Goal: Task Accomplishment & Management: Use online tool/utility

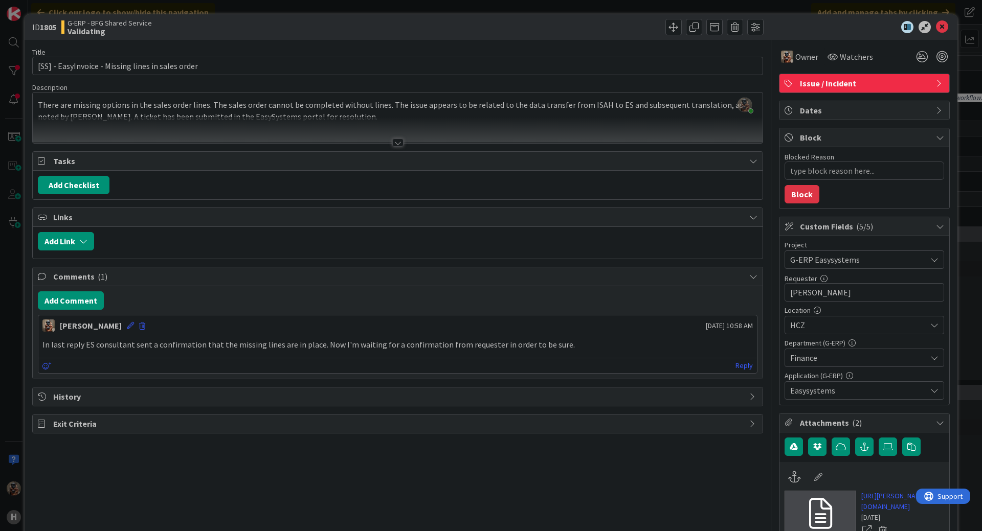
scroll to position [1198, 0]
type textarea "x"
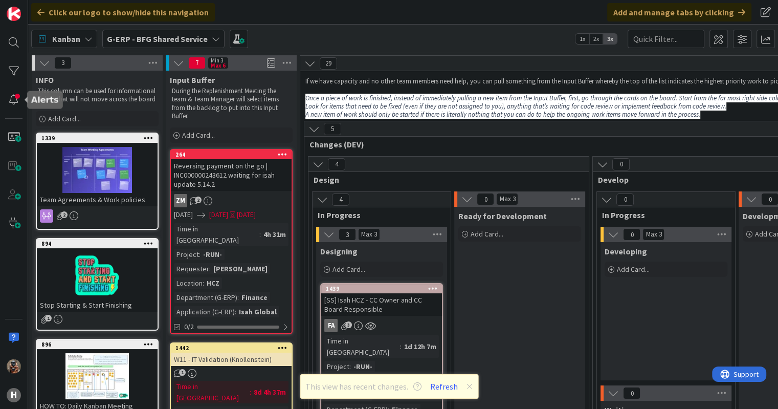
scroll to position [822, 1014]
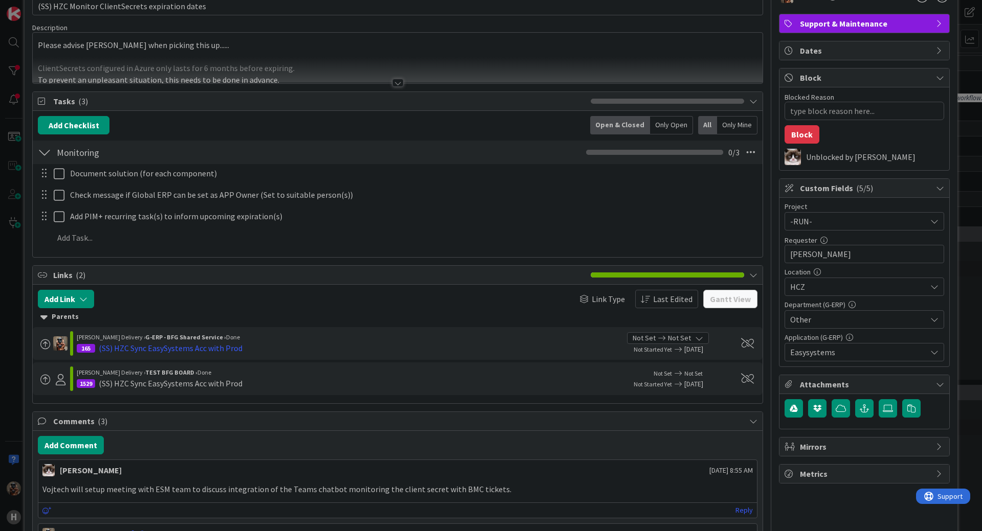
scroll to position [52, 0]
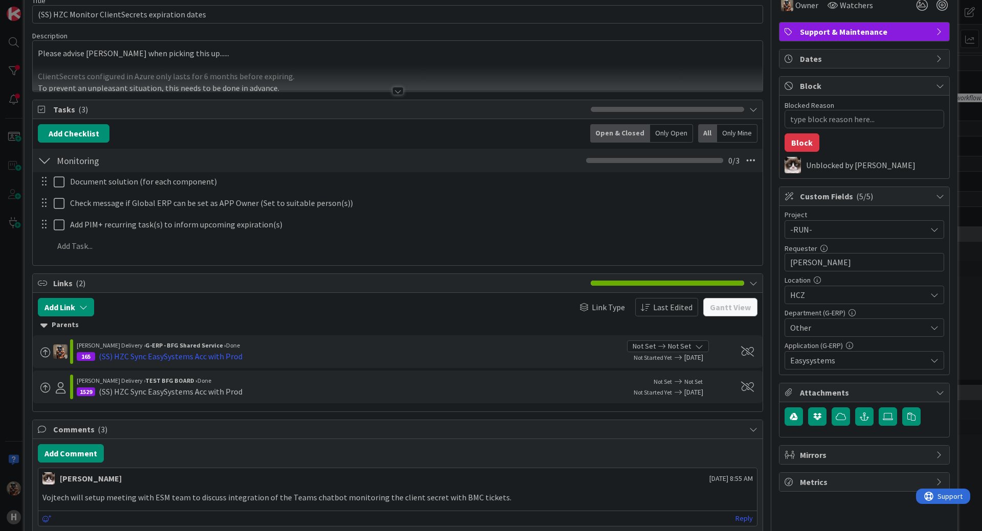
click at [4, 253] on div "ID 699 G-ERP - BFG Shared Service Solving / Executing Title 47 / 128 (SS) HZC M…" at bounding box center [491, 265] width 982 height 531
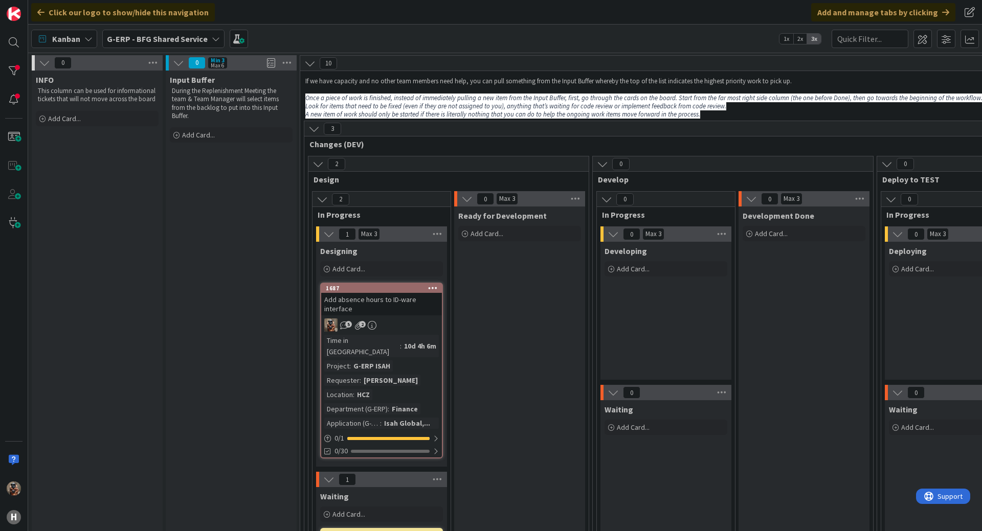
click at [393, 308] on div "Add absence hours to ID-ware interface" at bounding box center [381, 304] width 121 height 23
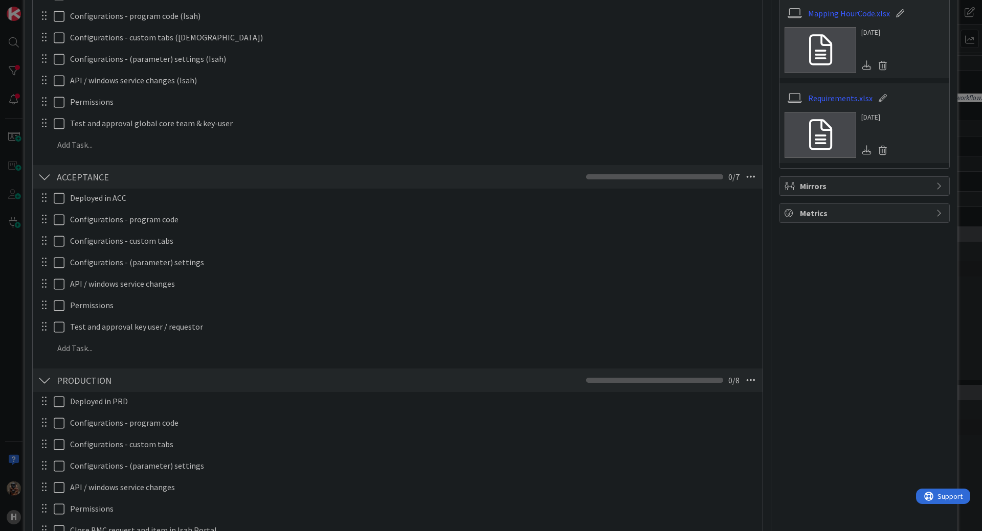
scroll to position [511, 0]
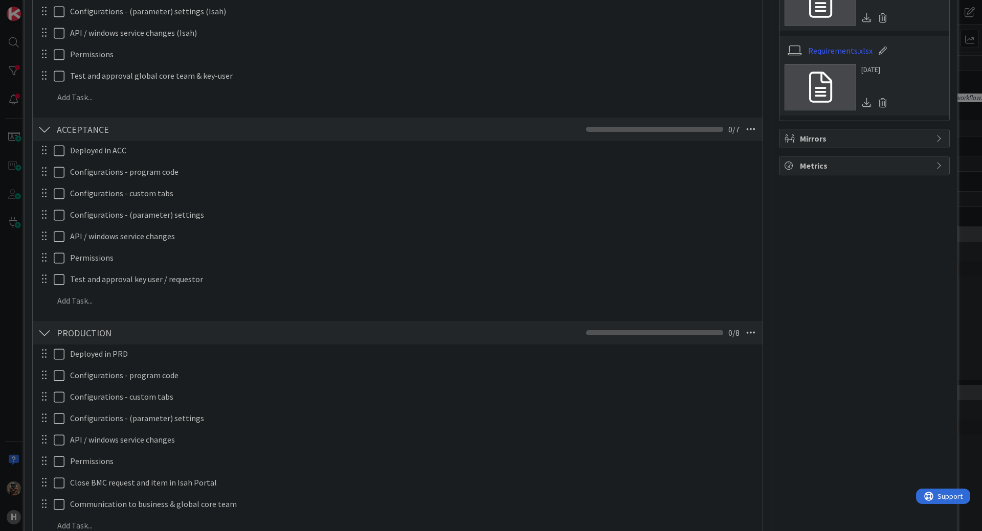
drag, startPoint x: 14, startPoint y: 285, endPoint x: 197, endPoint y: 529, distance: 304.9
click at [13, 285] on div "ID 1687 G-ERP - BFG Shared Service Designing Title 38 / 128 Add absence hours t…" at bounding box center [491, 265] width 982 height 531
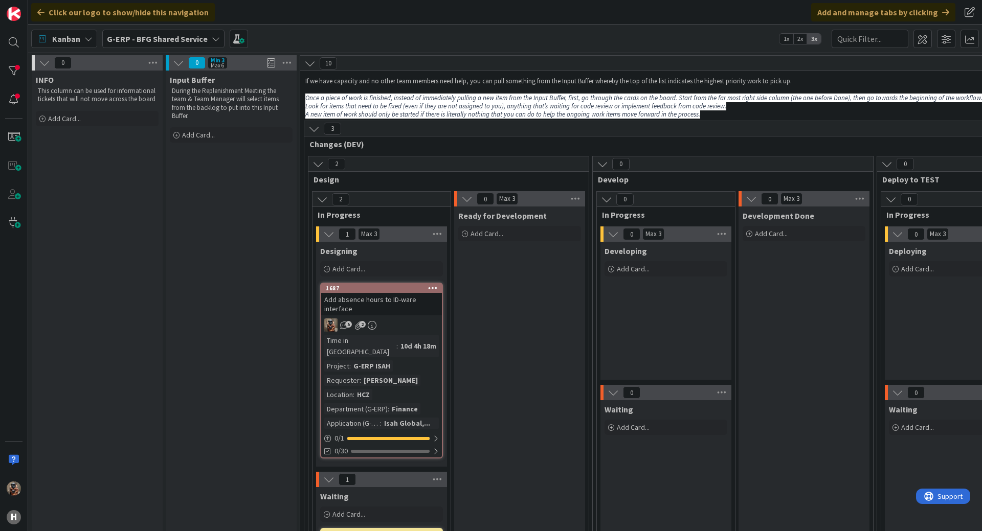
click at [359, 301] on div "Add absence hours to ID-ware interface" at bounding box center [381, 304] width 121 height 23
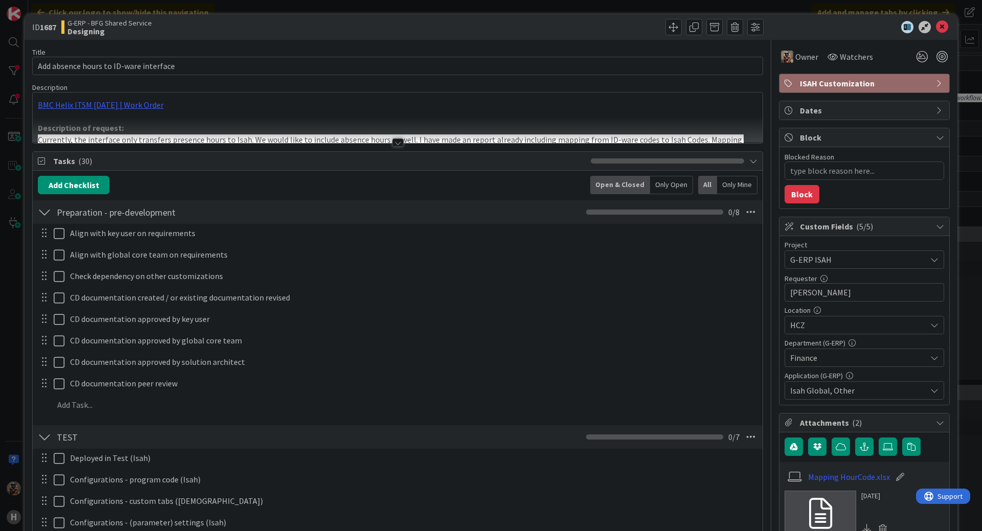
type textarea "x"
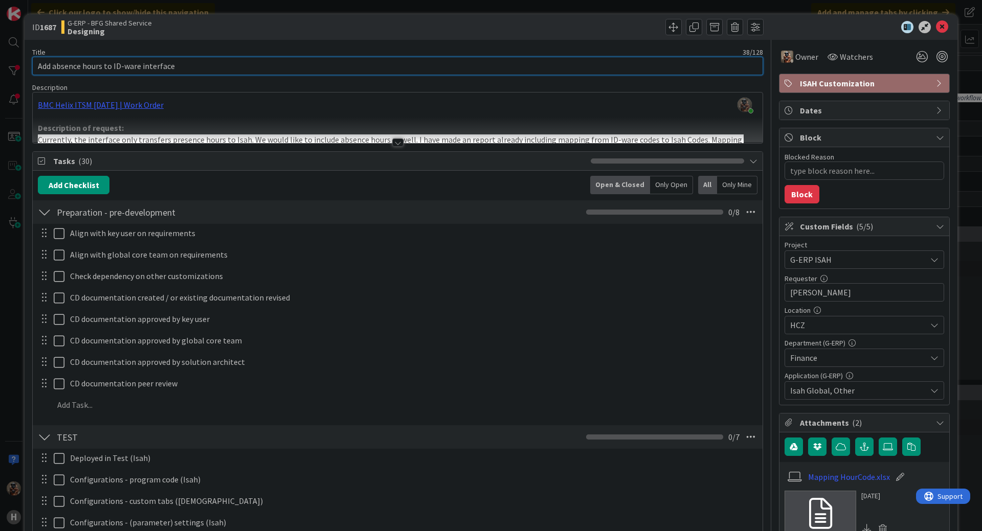
click at [39, 69] on input "Add absence hours to ID-ware interface" at bounding box center [397, 66] width 731 height 18
type input "25Add absence hours to ID-ware interface"
type textarea "x"
type input "25.09Add absence hours to ID-ware interface"
type textarea "x"
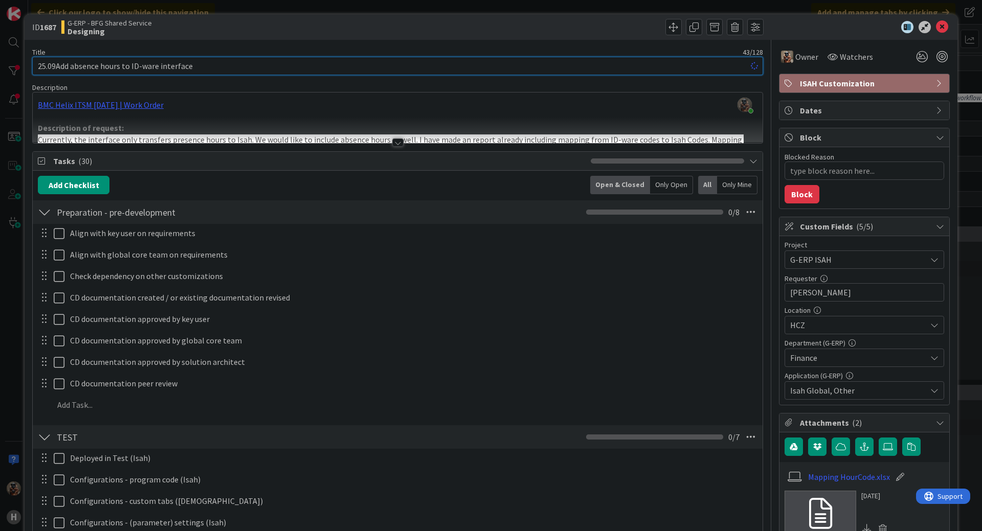
type input "25.09.Add absence hours to ID-ware interface"
type textarea "x"
type input "25.09. Add absence hours to ID-ware interface"
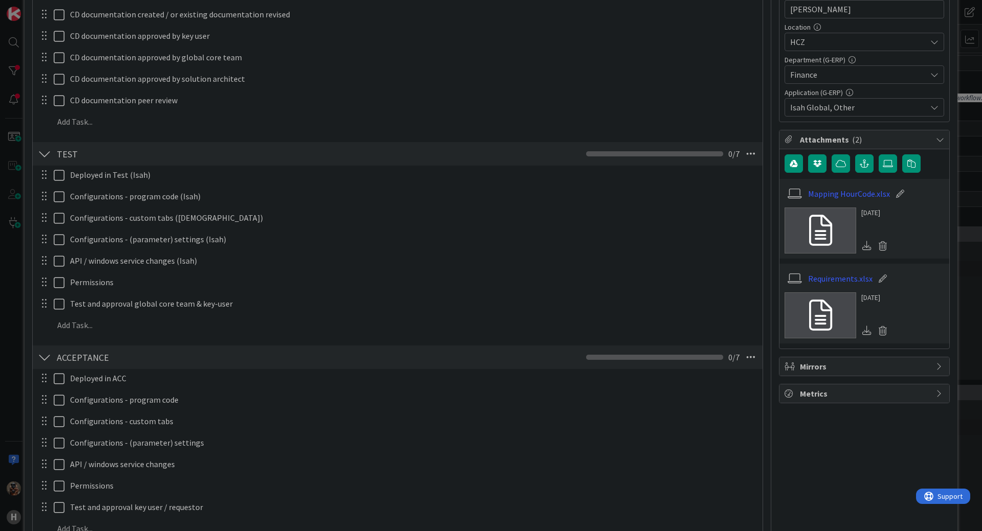
type textarea "x"
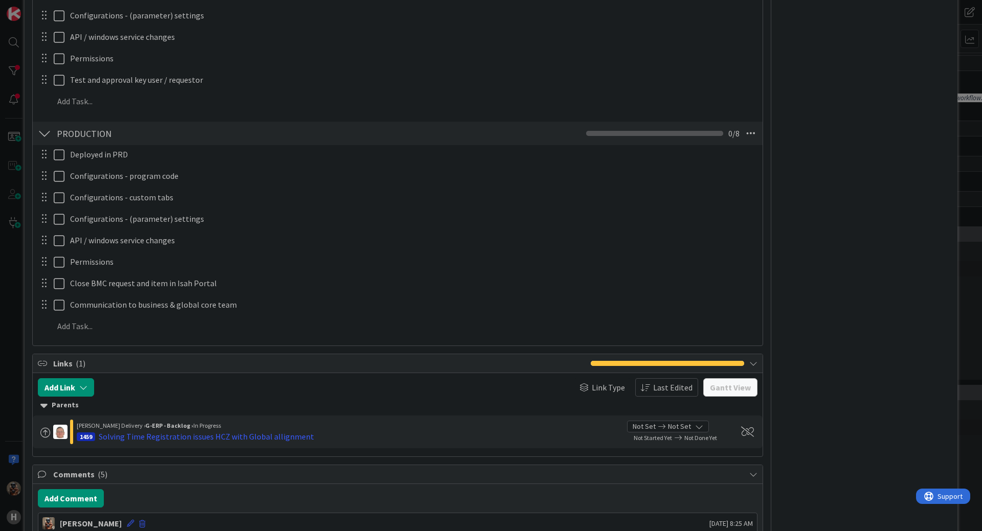
scroll to position [869, 0]
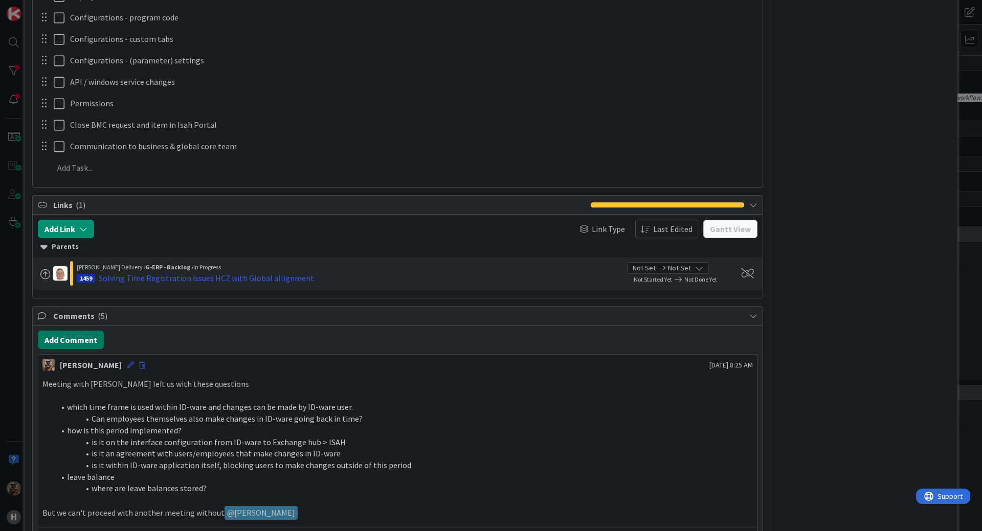
type input "25.09. Add absence hours to ID-ware interface"
click at [81, 338] on button "Add Comment" at bounding box center [71, 340] width 66 height 18
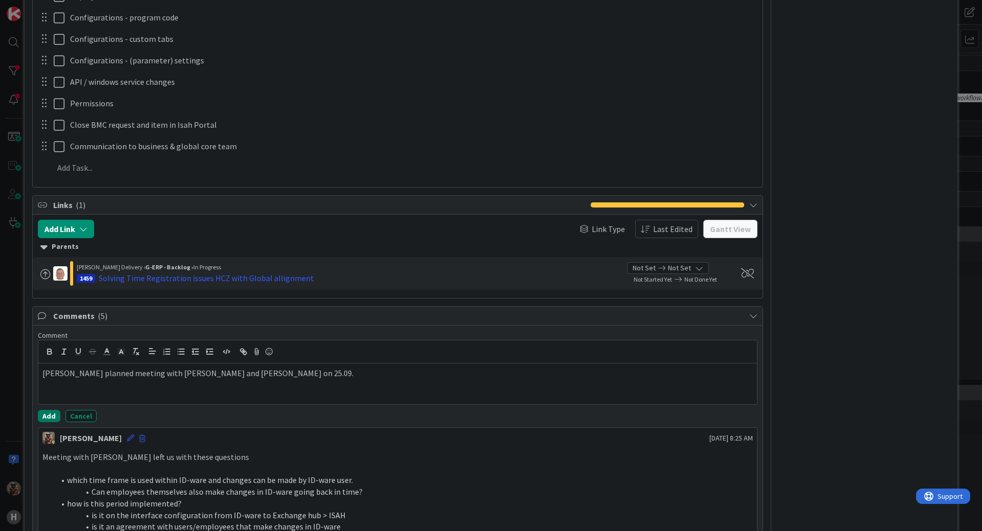
click at [48, 408] on button "Add" at bounding box center [49, 416] width 23 height 12
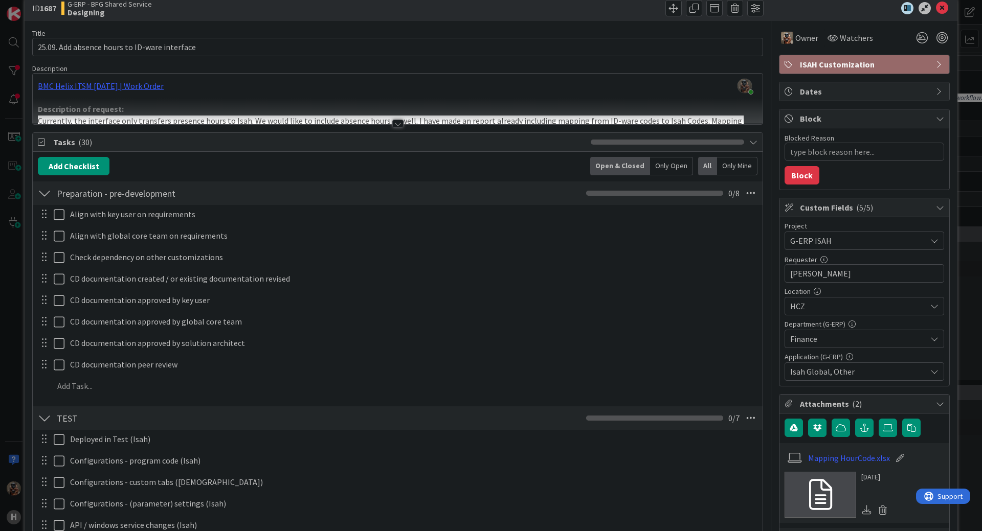
scroll to position [0, 0]
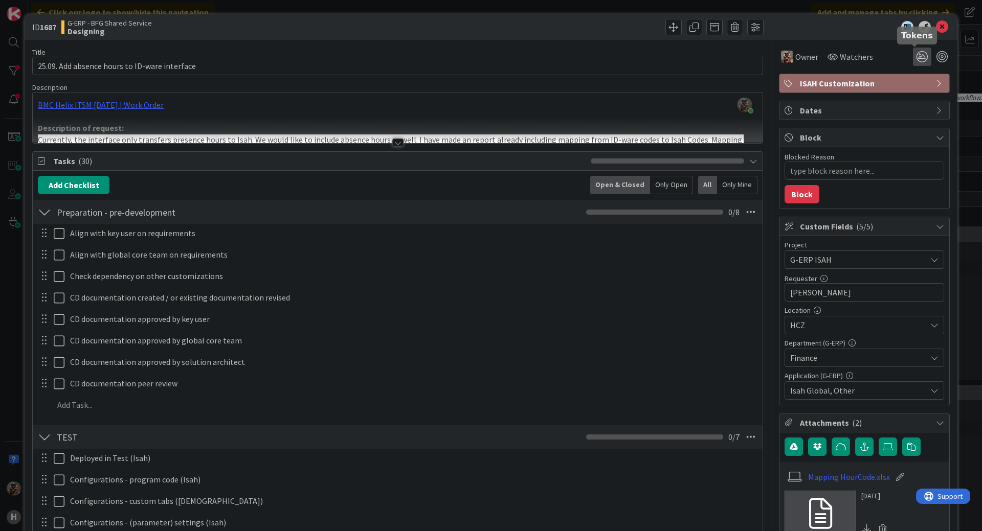
click at [785, 60] on icon at bounding box center [922, 57] width 18 height 18
type textarea "x"
click at [785, 94] on icon at bounding box center [910, 95] width 8 height 8
click at [785, 42] on div "Owner Watchers 1 Tokens Next action is planned. No need for attention now ( 1 )" at bounding box center [864, 53] width 171 height 26
click at [785, 27] on icon at bounding box center [942, 27] width 12 height 12
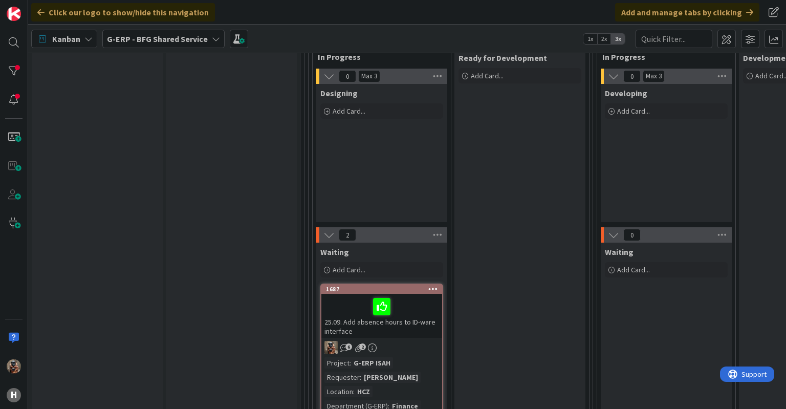
scroll to position [158, 0]
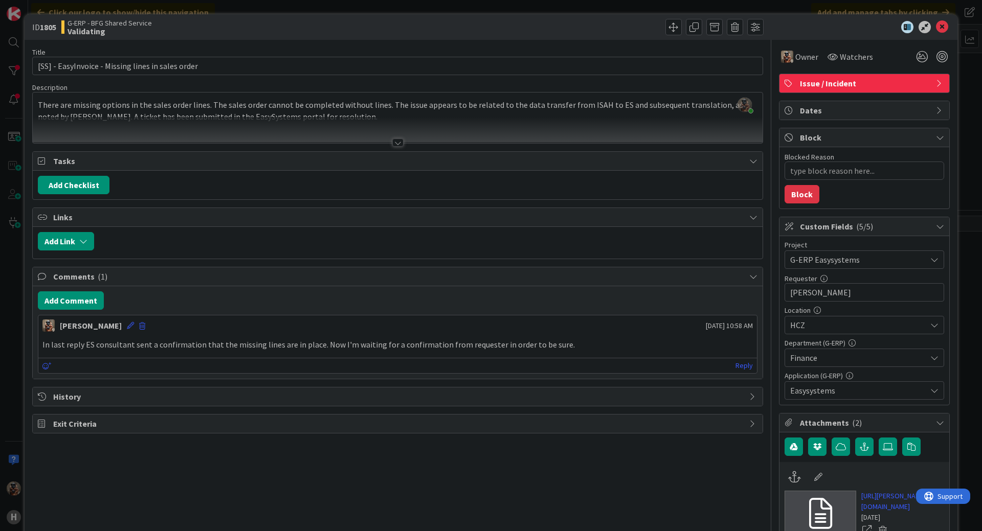
click at [15, 135] on div "ID 1805 G-ERP - BFG Shared Service Validating Title 50 / 128 [SS] - EasyInvoice…" at bounding box center [491, 265] width 982 height 531
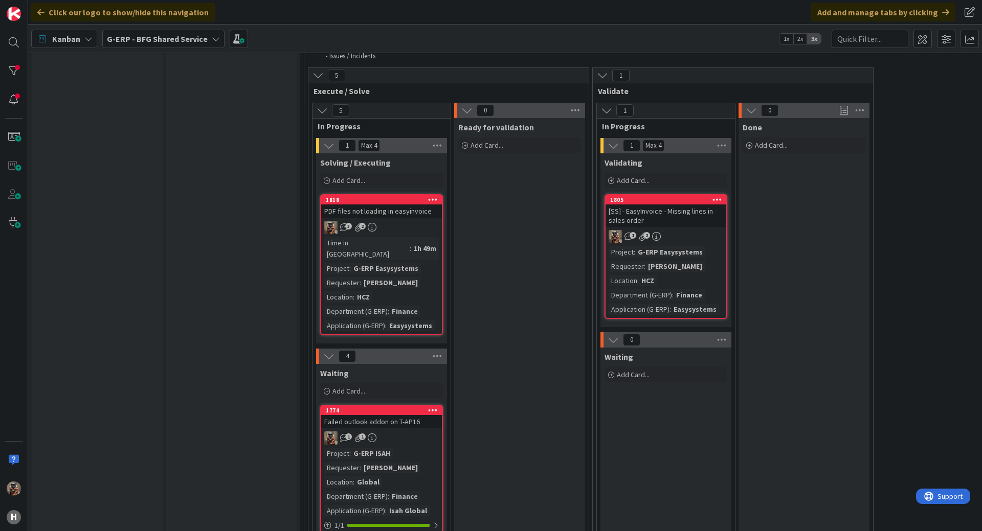
click at [717, 230] on div "1 2" at bounding box center [666, 236] width 121 height 13
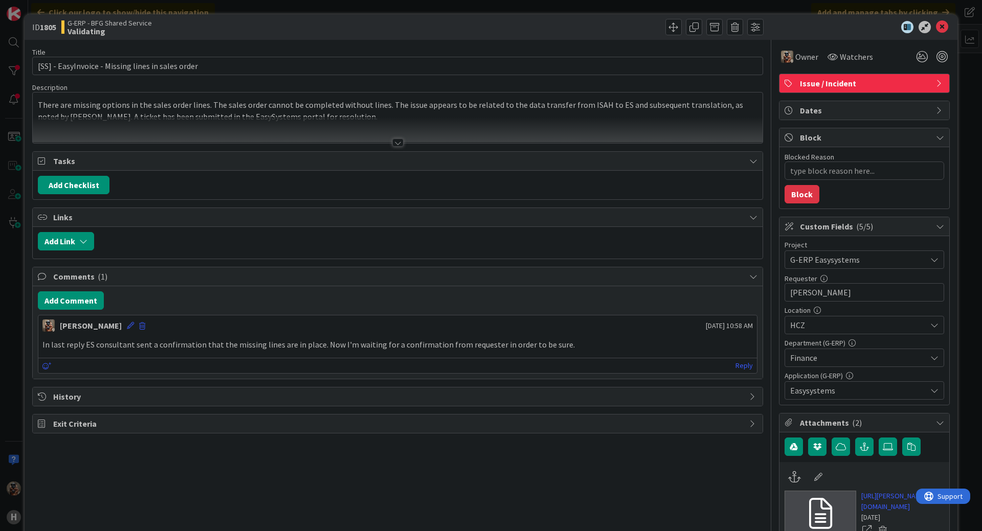
type textarea "x"
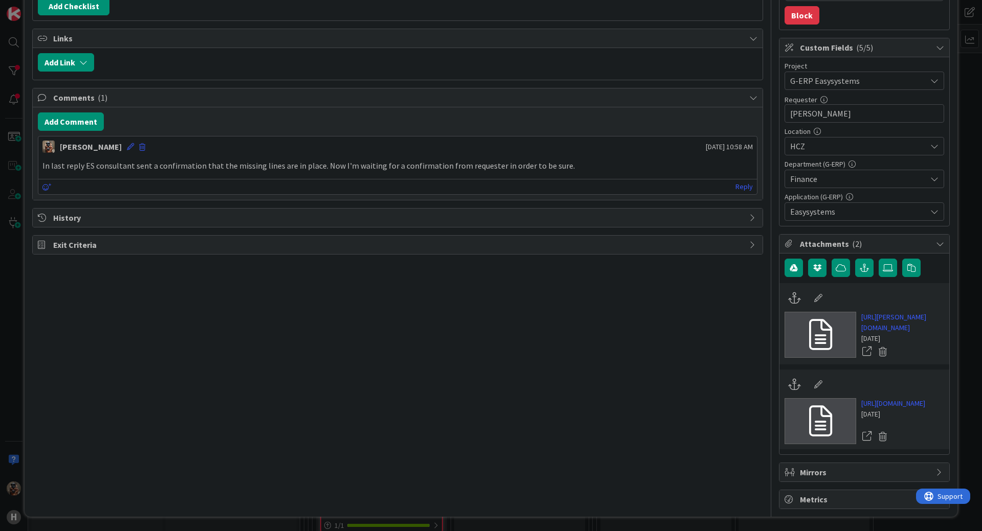
scroll to position [224, 0]
click at [890, 312] on link "https://huisman-smartit.onbmc.com/smartit/app/#/incident/AGGHEXFAF704DATBRDQQTB…" at bounding box center [902, 322] width 83 height 21
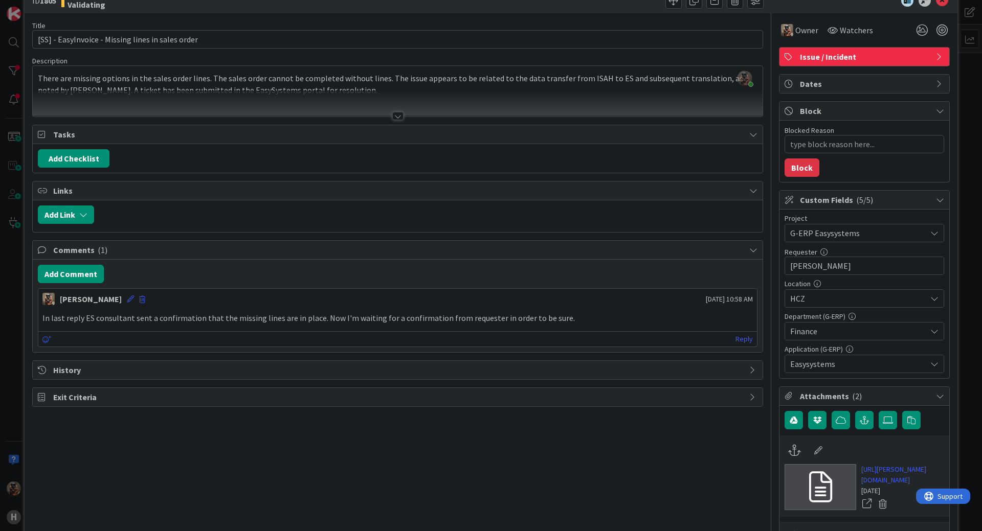
scroll to position [0, 0]
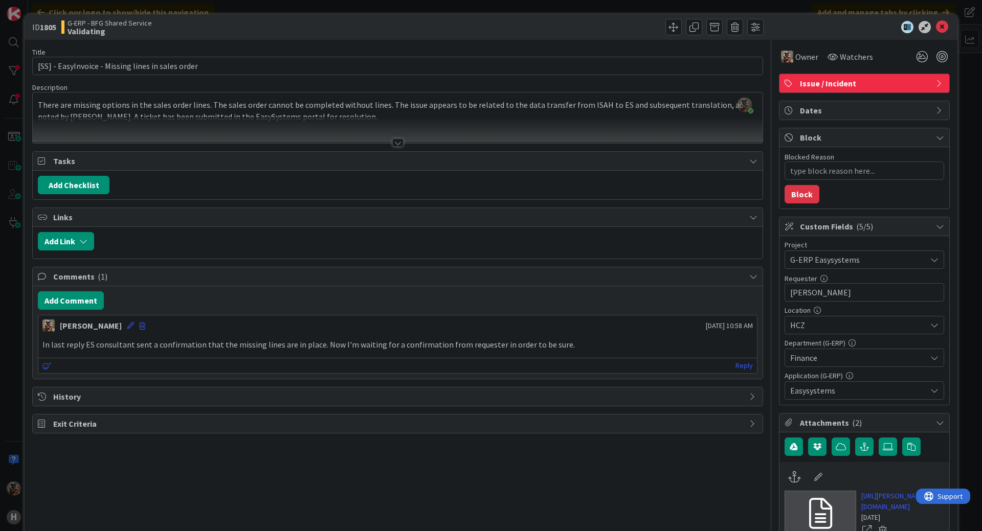
click at [14, 197] on div "ID 1805 G-ERP - BFG Shared Service Validating Title 50 / 128 [SS] - EasyInvoice…" at bounding box center [491, 265] width 982 height 531
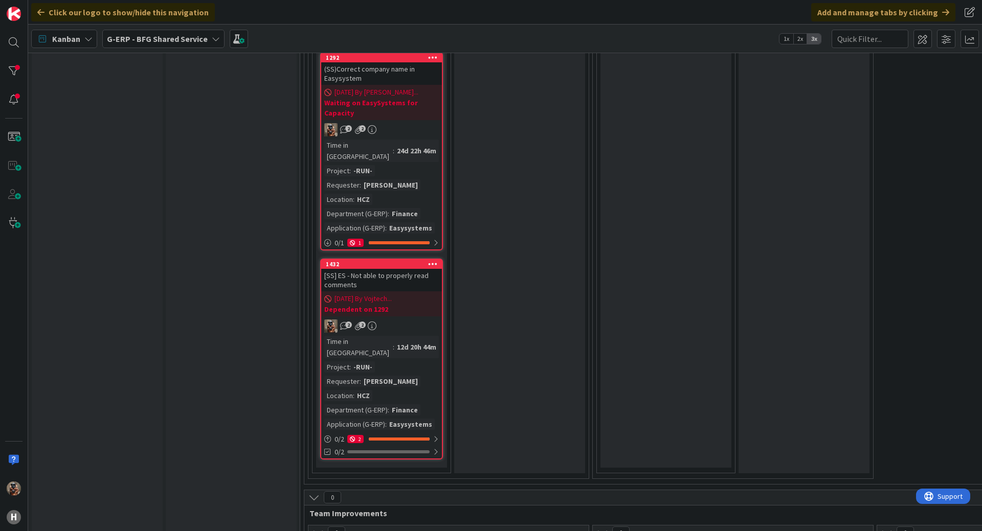
scroll to position [2018, 0]
